Goal: Navigation & Orientation: Find specific page/section

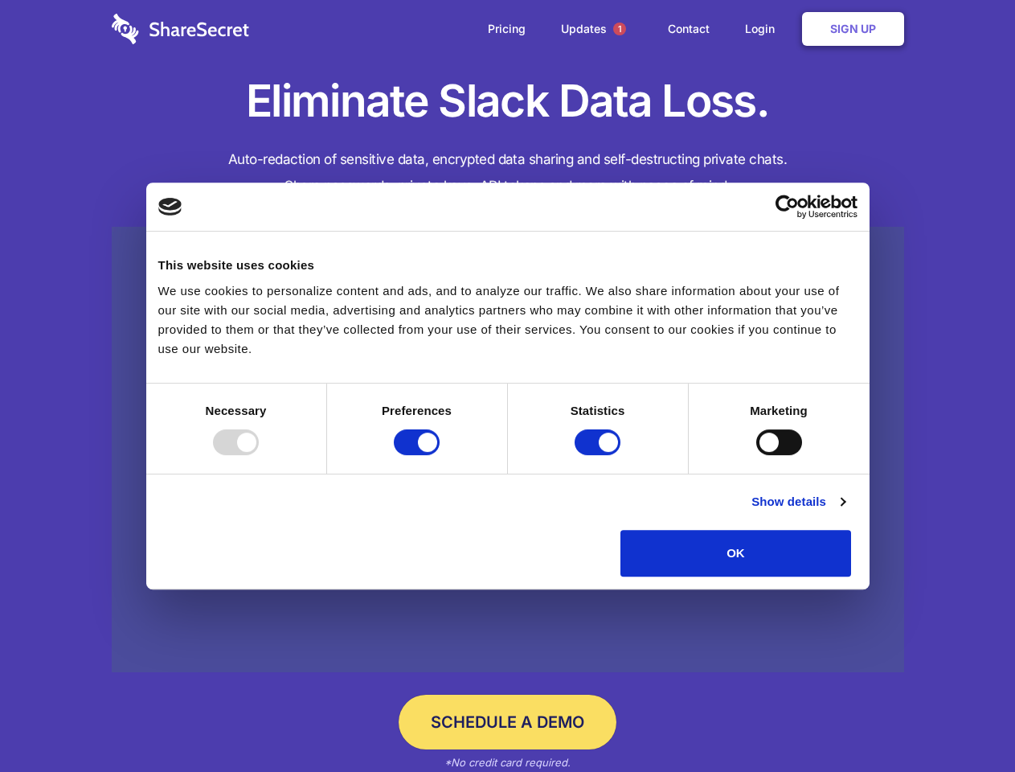
click at [259, 455] on div at bounding box center [236, 442] width 46 height 26
click at [440, 455] on input "Preferences" at bounding box center [417, 442] width 46 height 26
checkbox input "false"
click at [600, 455] on input "Statistics" at bounding box center [598, 442] width 46 height 26
checkbox input "false"
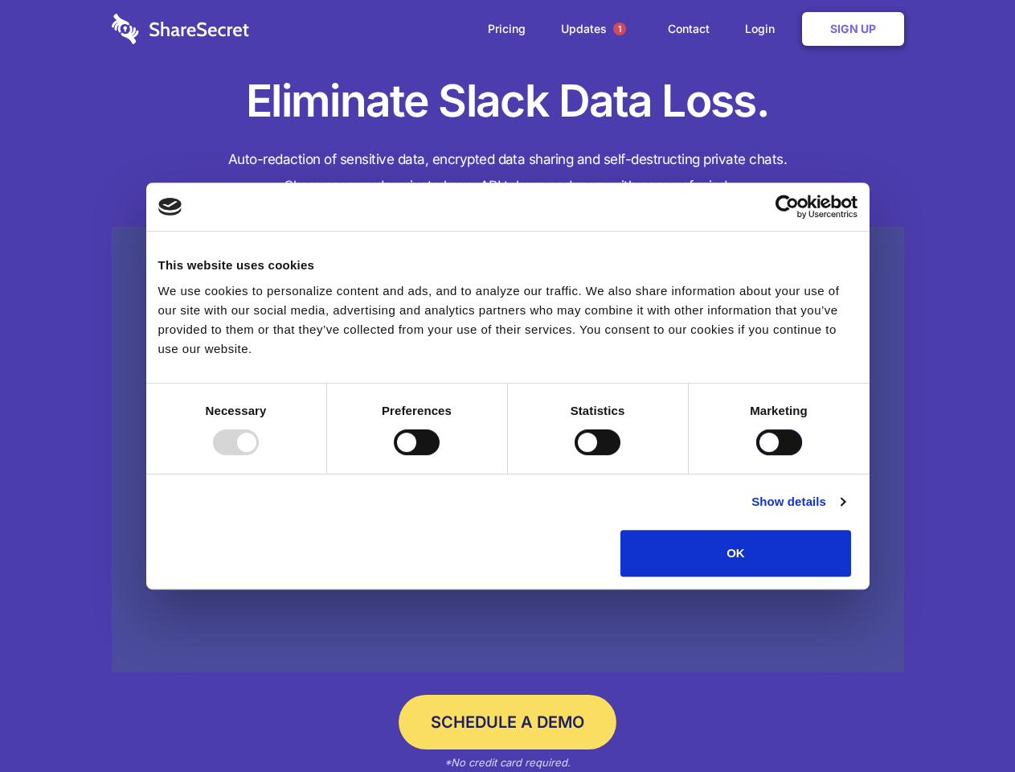
click at [756, 455] on input "Marketing" at bounding box center [779, 442] width 46 height 26
checkbox input "true"
click at [845, 511] on link "Show details" at bounding box center [797, 501] width 93 height 19
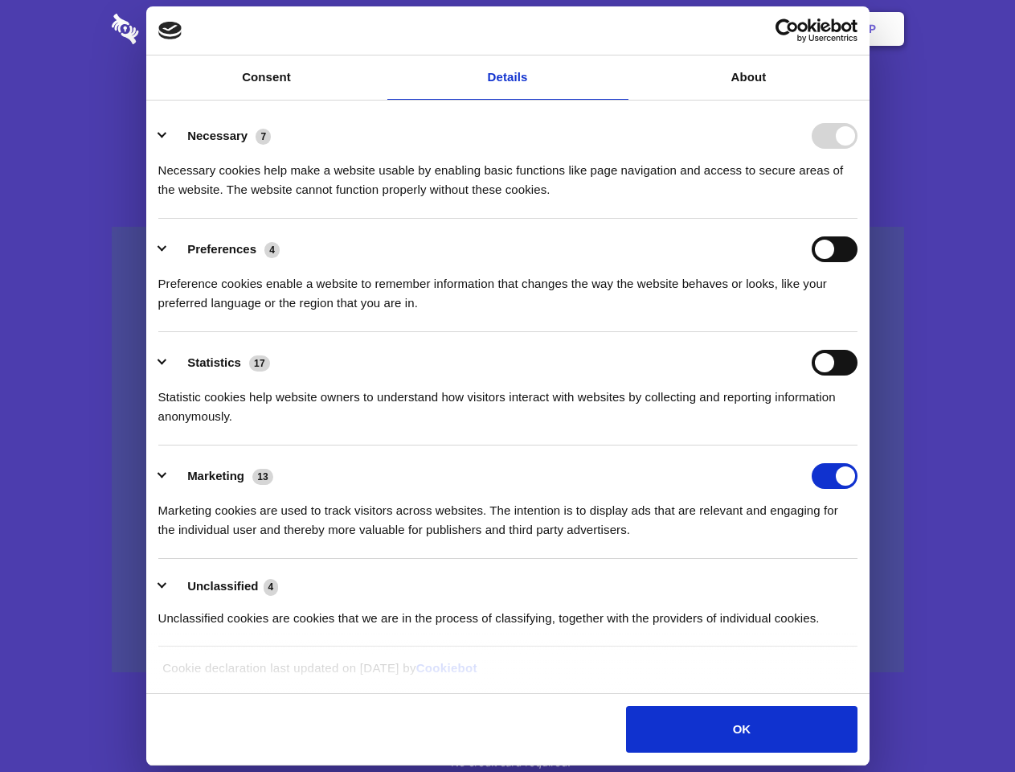
click at [858, 219] on li "Necessary 7 Necessary cookies help make a website usable by enabling basic func…" at bounding box center [507, 161] width 699 height 113
click at [619, 29] on span "1" at bounding box center [619, 29] width 13 height 13
